Goal: Task Accomplishment & Management: Complete application form

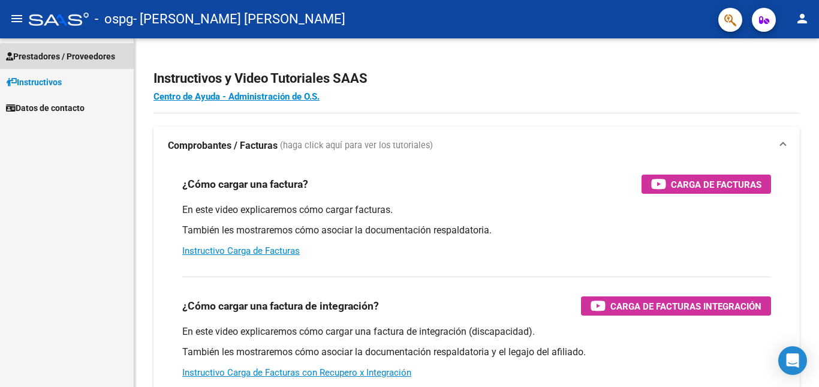
click at [103, 61] on span "Prestadores / Proveedores" at bounding box center [60, 56] width 109 height 13
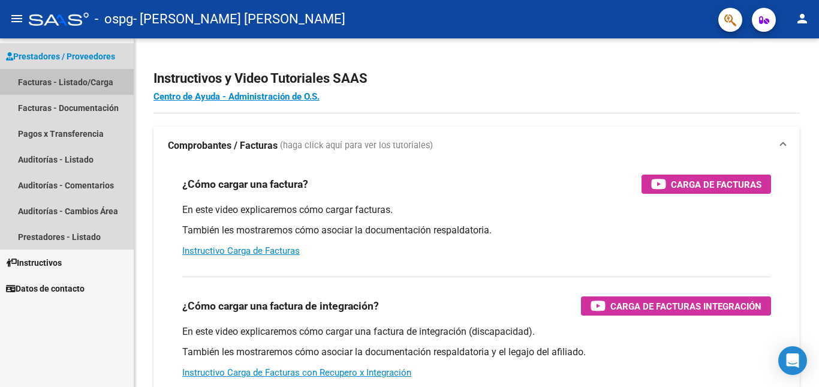
click at [95, 80] on link "Facturas - Listado/Carga" at bounding box center [67, 82] width 134 height 26
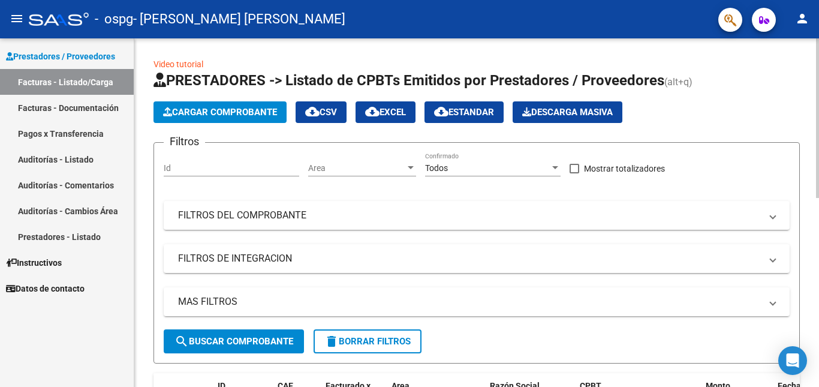
click at [258, 113] on span "Cargar Comprobante" at bounding box center [220, 112] width 114 height 11
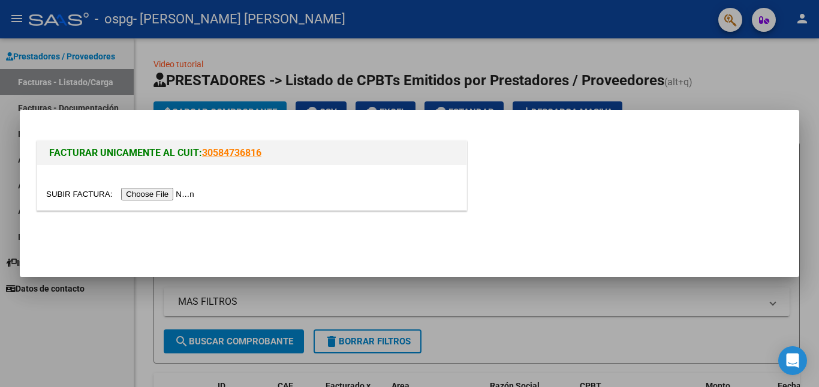
click at [188, 193] on input "file" at bounding box center [122, 194] width 152 height 13
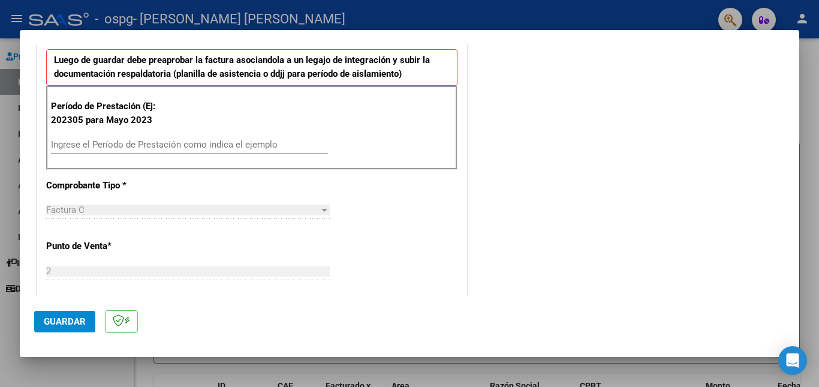
scroll to position [310, 0]
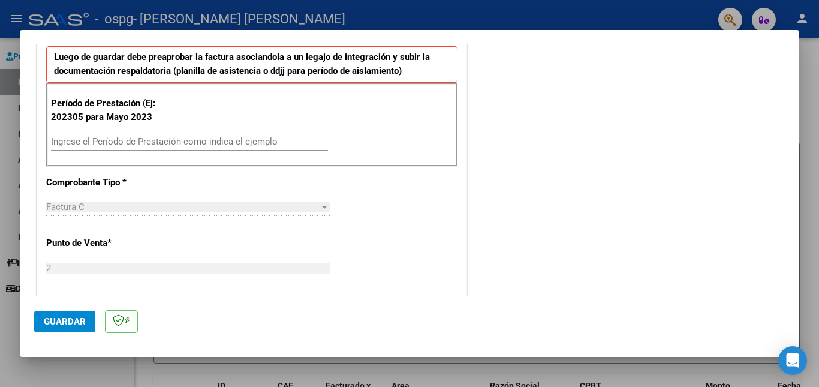
click at [790, 146] on mat-dialog-content "COMPROBANTE VER COMPROBANTE El comprobante fue leído exitosamente. DATOS DEL CO…" at bounding box center [410, 169] width 780 height 251
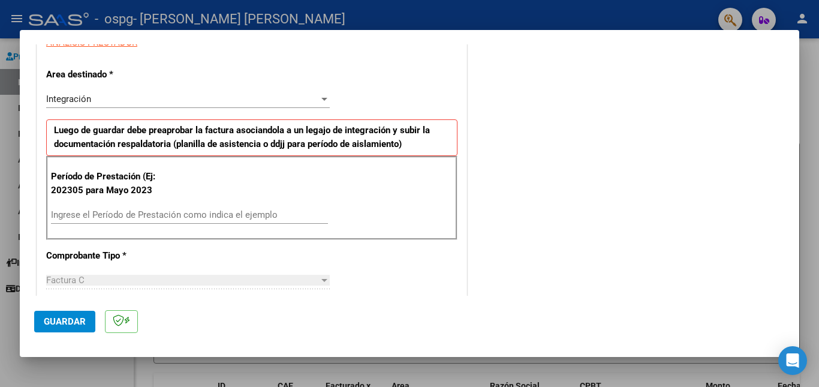
scroll to position [235, 0]
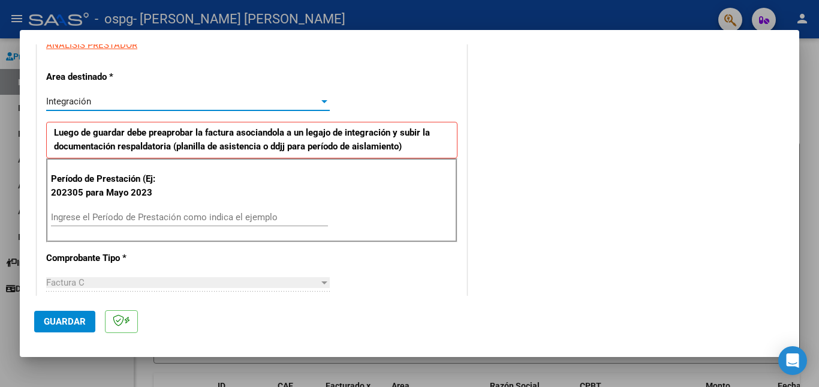
click at [296, 97] on div "Integración" at bounding box center [182, 101] width 273 height 11
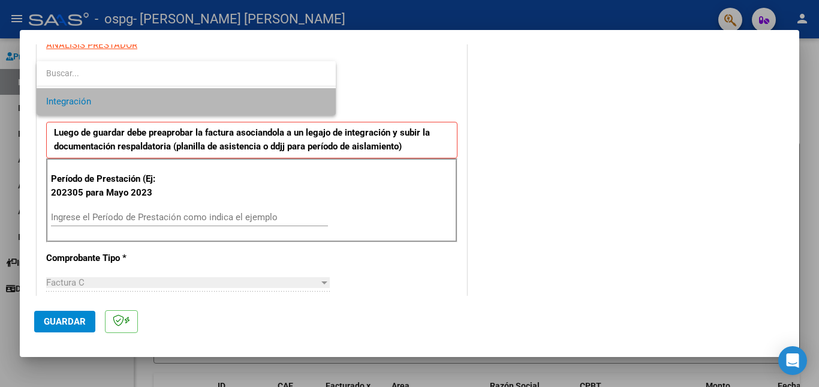
click at [296, 97] on span "Integración" at bounding box center [186, 101] width 280 height 27
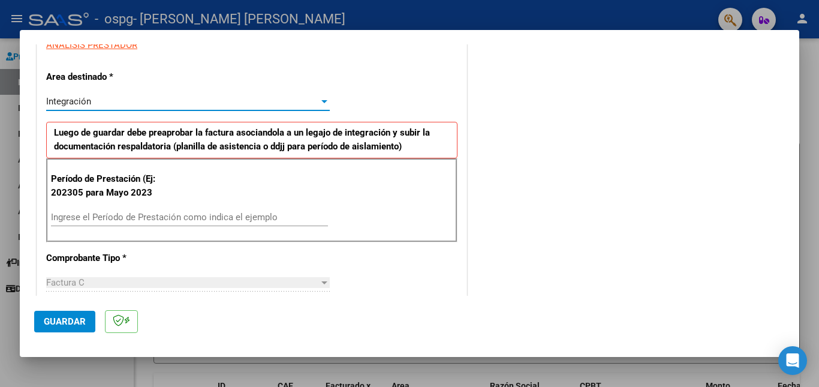
click at [240, 212] on input "Ingrese el Período de Prestación como indica el ejemplo" at bounding box center [189, 217] width 277 height 11
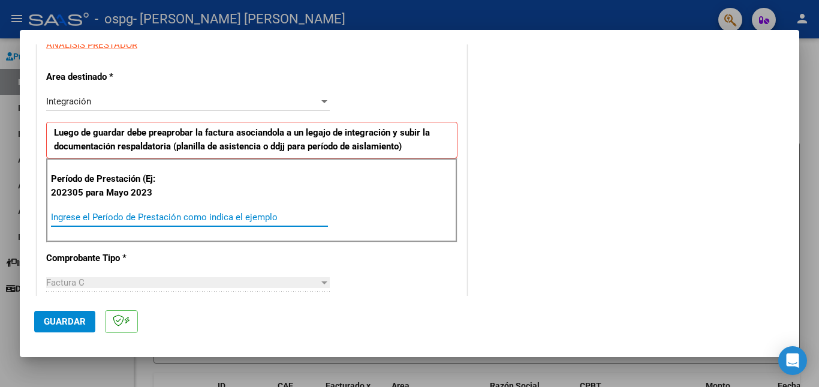
click at [240, 212] on input "Ingrese el Período de Prestación como indica el ejemplo" at bounding box center [189, 217] width 277 height 11
type input "202507"
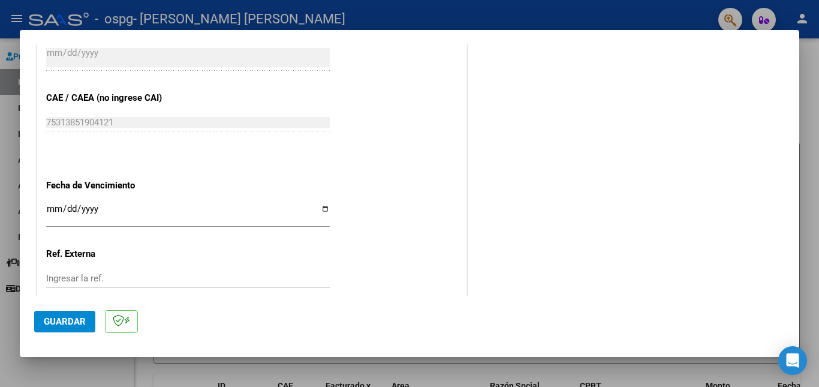
scroll to position [782, 0]
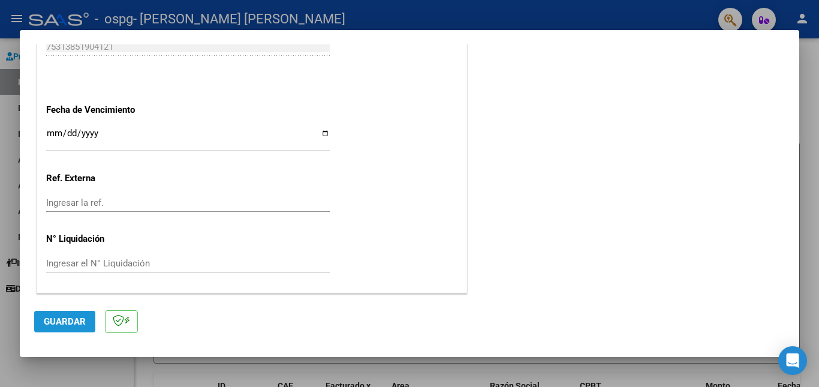
click at [91, 324] on button "Guardar" at bounding box center [64, 322] width 61 height 22
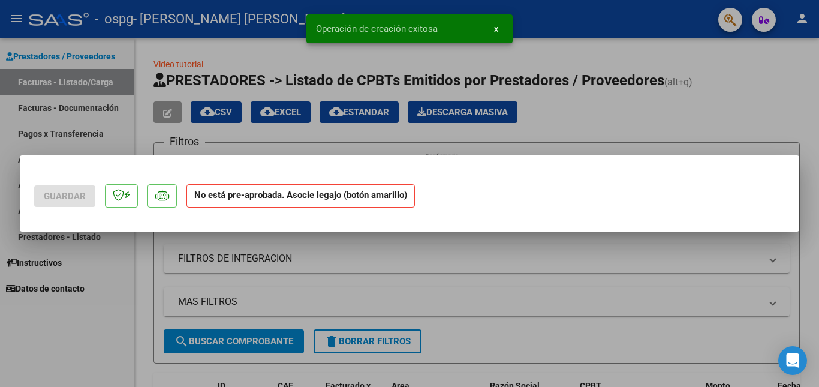
scroll to position [0, 0]
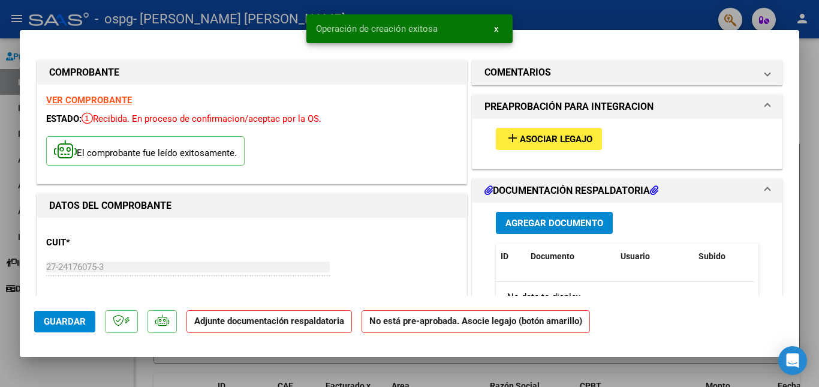
click at [550, 129] on button "add Asociar Legajo" at bounding box center [549, 139] width 106 height 22
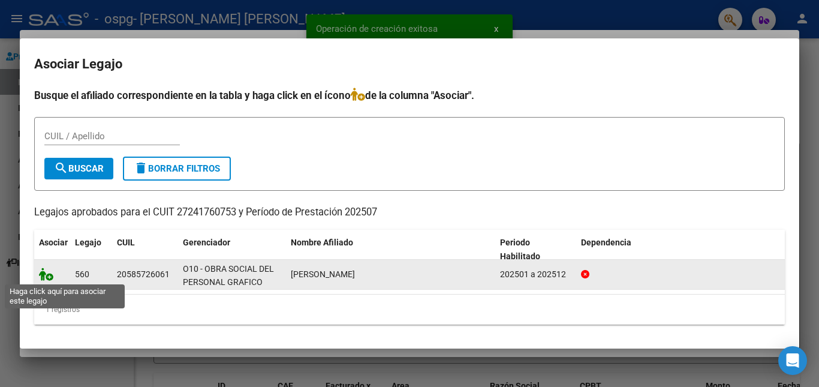
click at [43, 275] on icon at bounding box center [46, 274] width 14 height 13
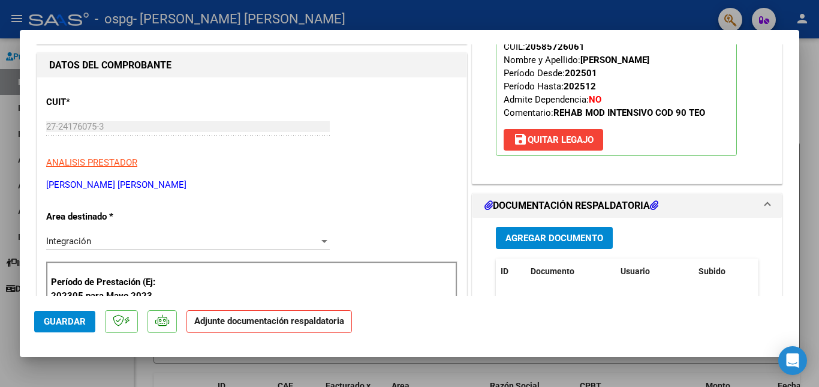
scroll to position [179, 0]
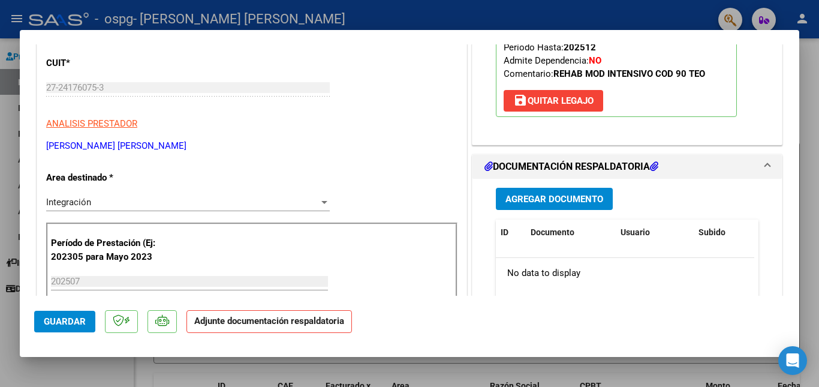
click at [574, 205] on span "Agregar Documento" at bounding box center [555, 199] width 98 height 11
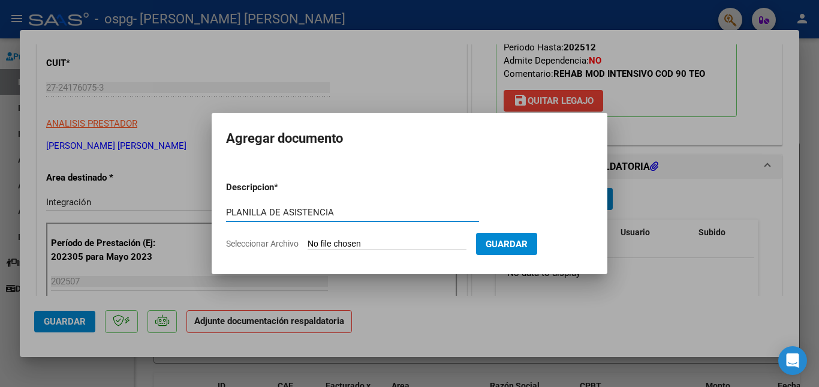
type input "PLANILLA DE ASISTENCIA"
click at [402, 239] on input "Seleccionar Archivo" at bounding box center [387, 244] width 159 height 11
type input "C:\fakepath\[PERSON_NAME][DATE].pdf"
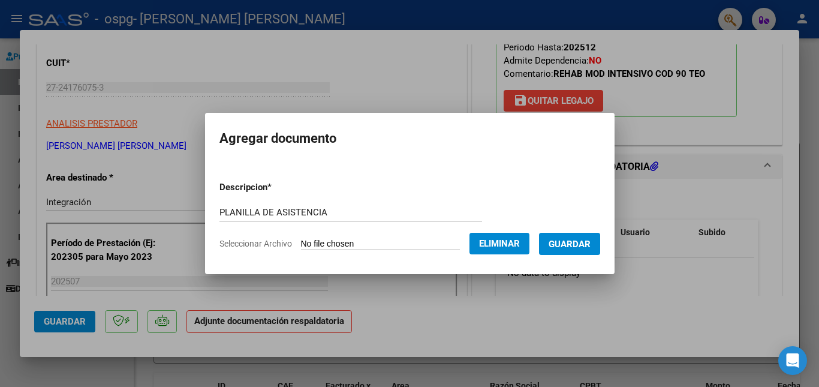
click at [588, 251] on button "Guardar" at bounding box center [569, 244] width 61 height 22
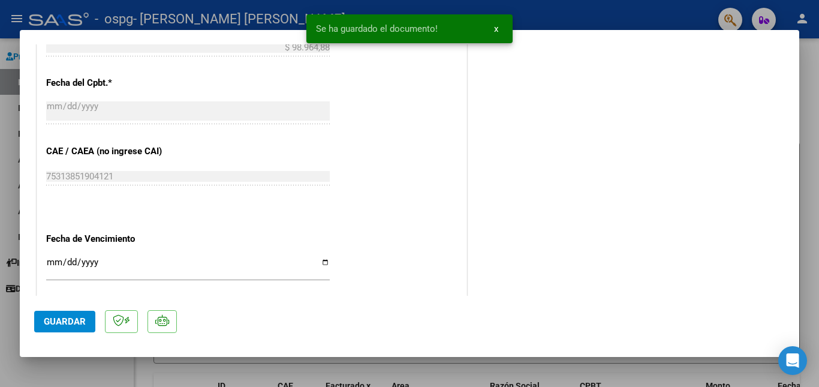
scroll to position [822, 0]
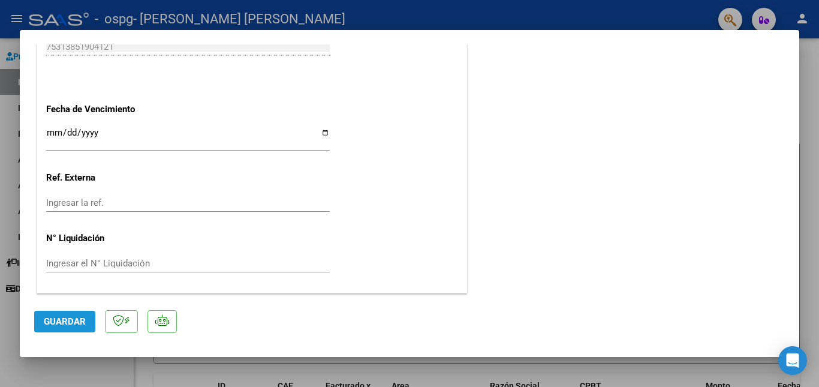
click at [55, 313] on button "Guardar" at bounding box center [64, 322] width 61 height 22
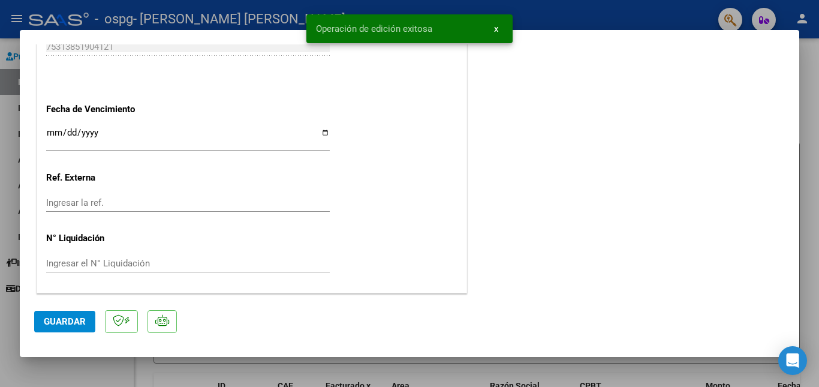
click at [57, 313] on button "Guardar" at bounding box center [64, 322] width 61 height 22
click at [174, 372] on div at bounding box center [409, 193] width 819 height 387
type input "$ 0,00"
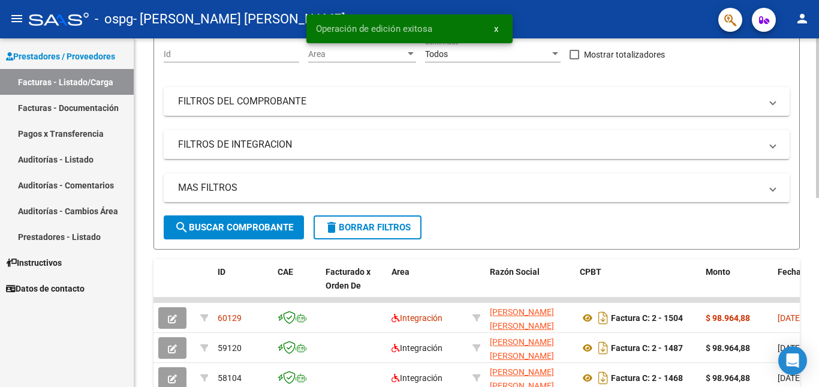
click at [819, 196] on div at bounding box center [817, 172] width 3 height 160
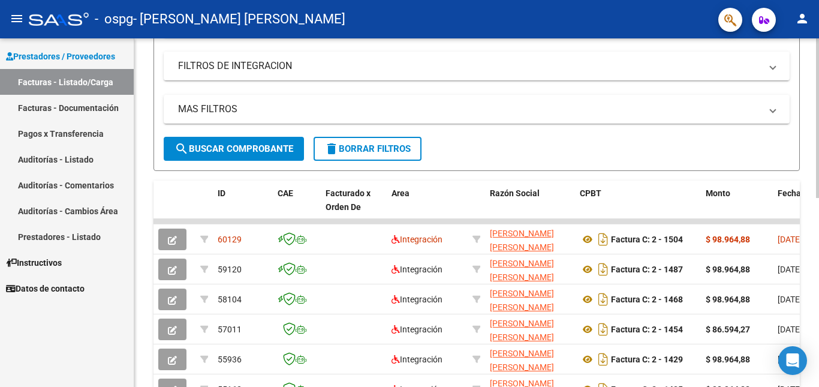
scroll to position [196, 0]
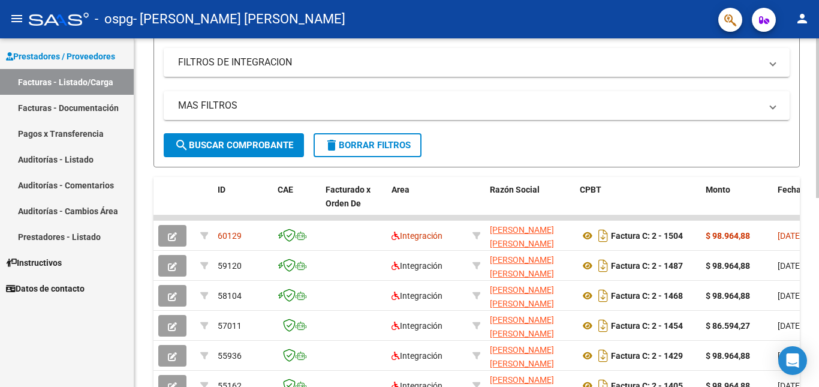
click at [819, 234] on div at bounding box center [817, 210] width 3 height 160
